Goal: Transaction & Acquisition: Purchase product/service

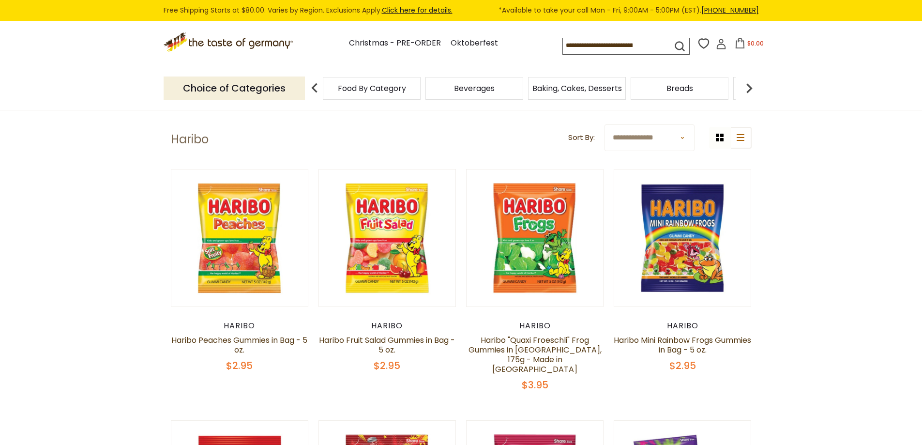
scroll to position [48, 0]
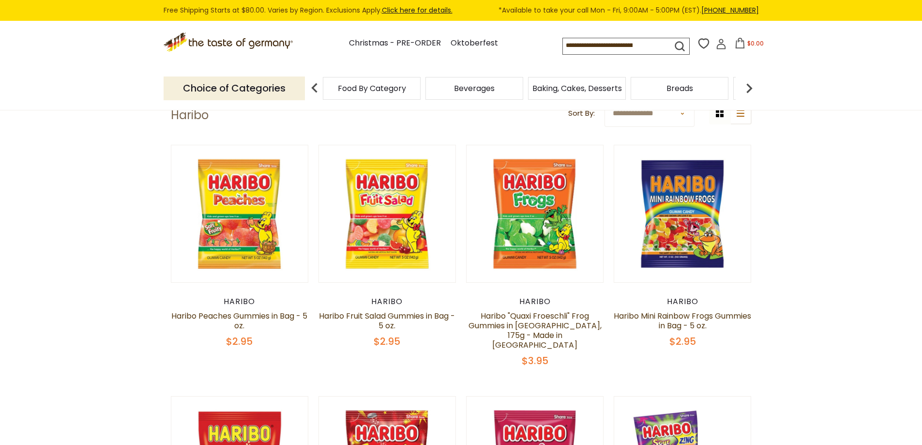
click at [290, 85] on p "Choice of Categories" at bounding box center [234, 88] width 141 height 24
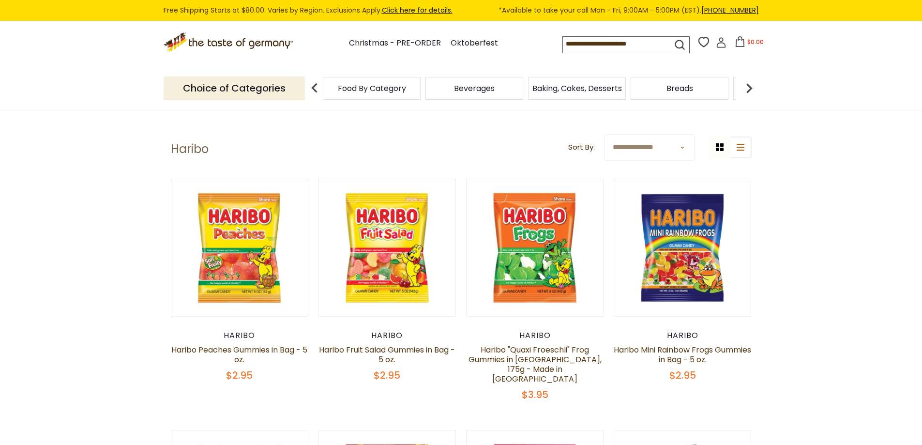
scroll to position [0, 0]
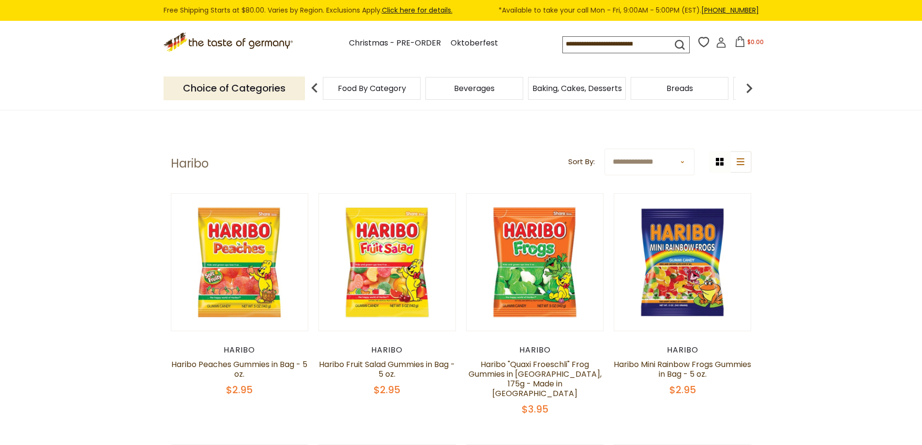
click at [288, 86] on p "Choice of Categories" at bounding box center [234, 88] width 141 height 24
click at [750, 83] on img at bounding box center [749, 87] width 19 height 19
click at [164, 91] on div "Candy" at bounding box center [115, 88] width 98 height 23
click at [520, 85] on span "Candy" at bounding box center [526, 88] width 25 height 7
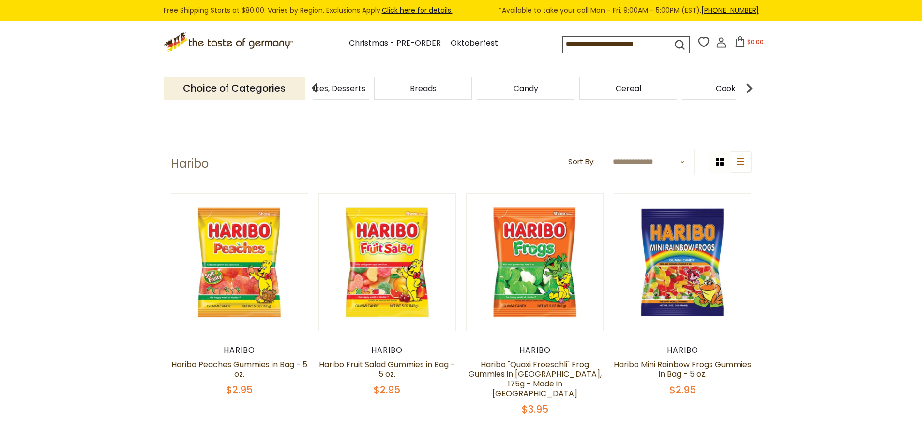
click at [520, 85] on span "Candy" at bounding box center [526, 88] width 25 height 7
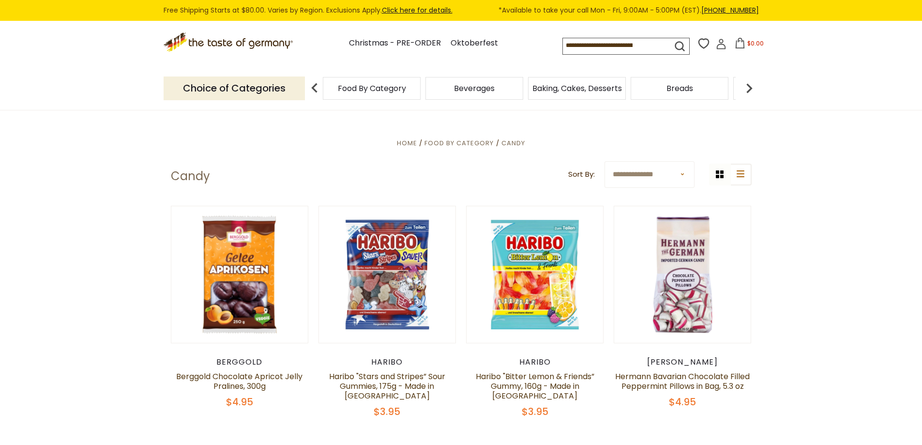
scroll to position [97, 0]
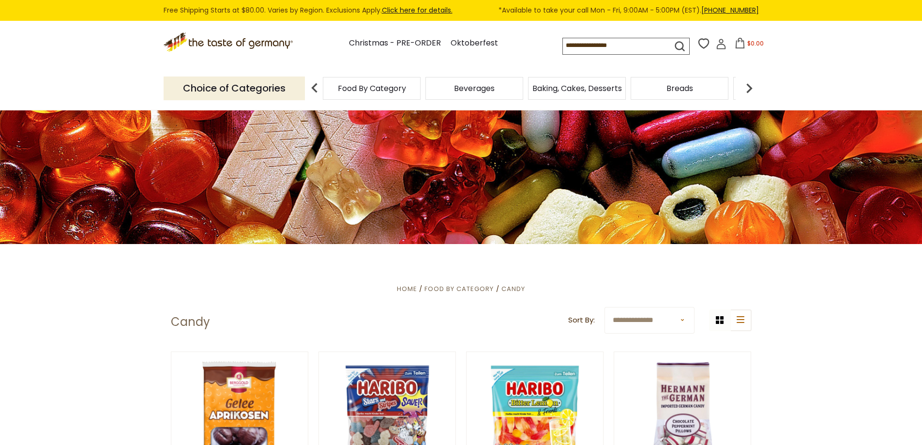
click at [686, 318] on select "**********" at bounding box center [650, 320] width 90 height 27
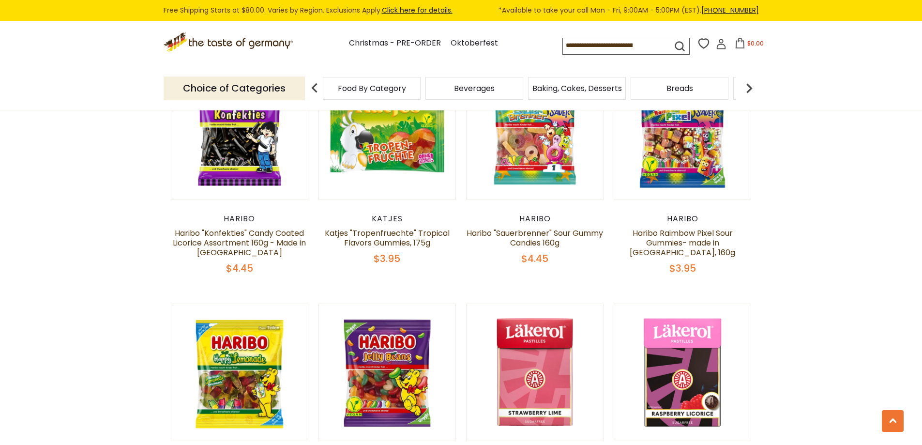
scroll to position [2220, 0]
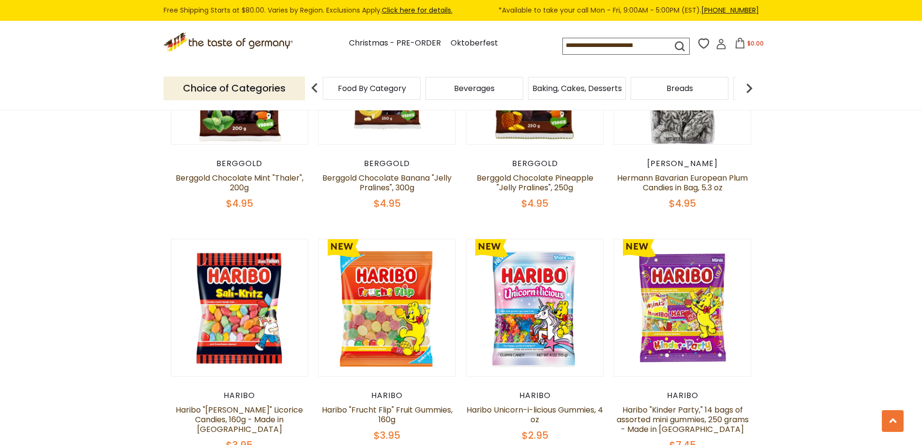
scroll to position [694, 0]
